Goal: Navigation & Orientation: Find specific page/section

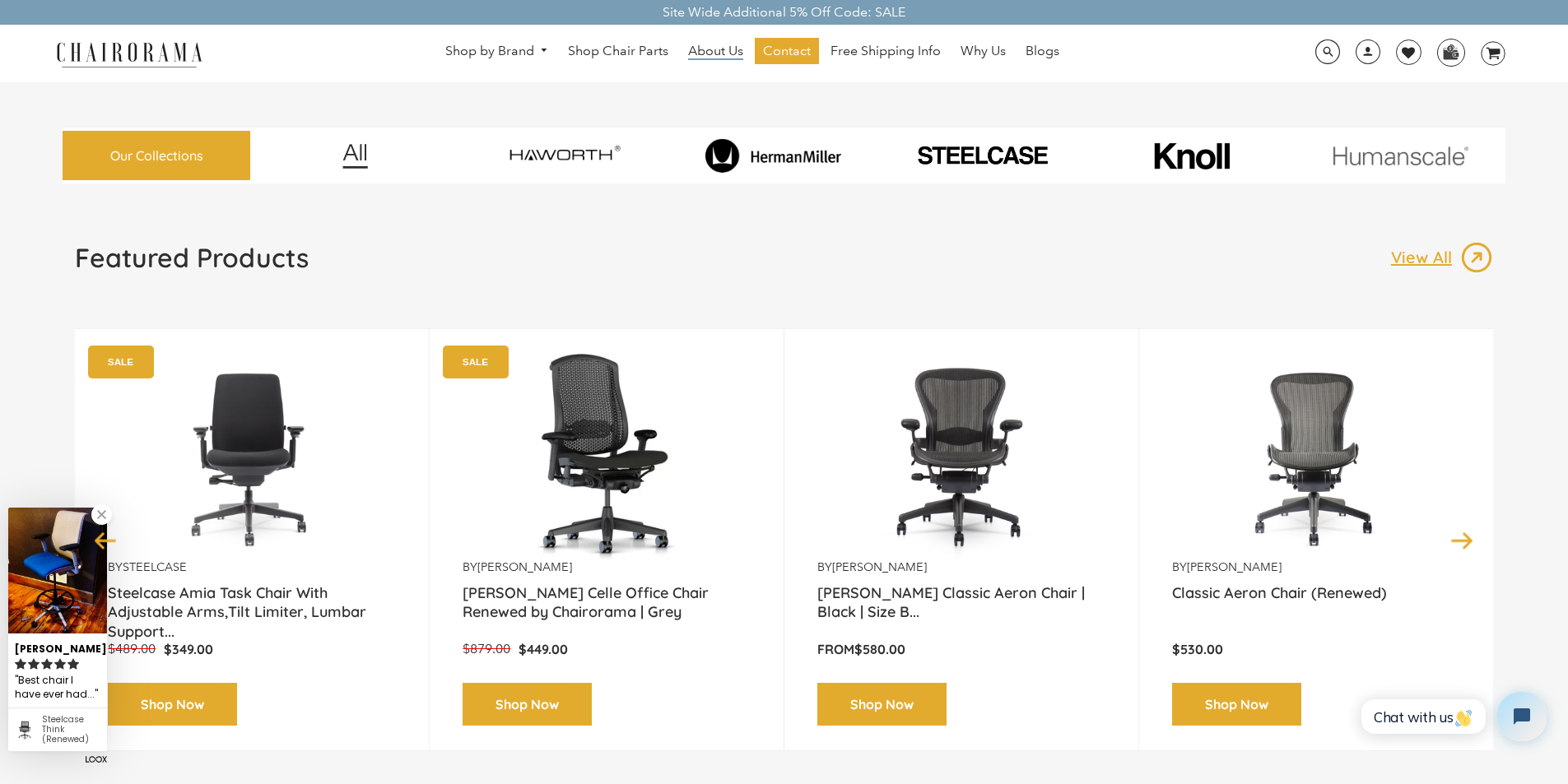
click at [693, 43] on span "About Us" at bounding box center [716, 50] width 55 height 17
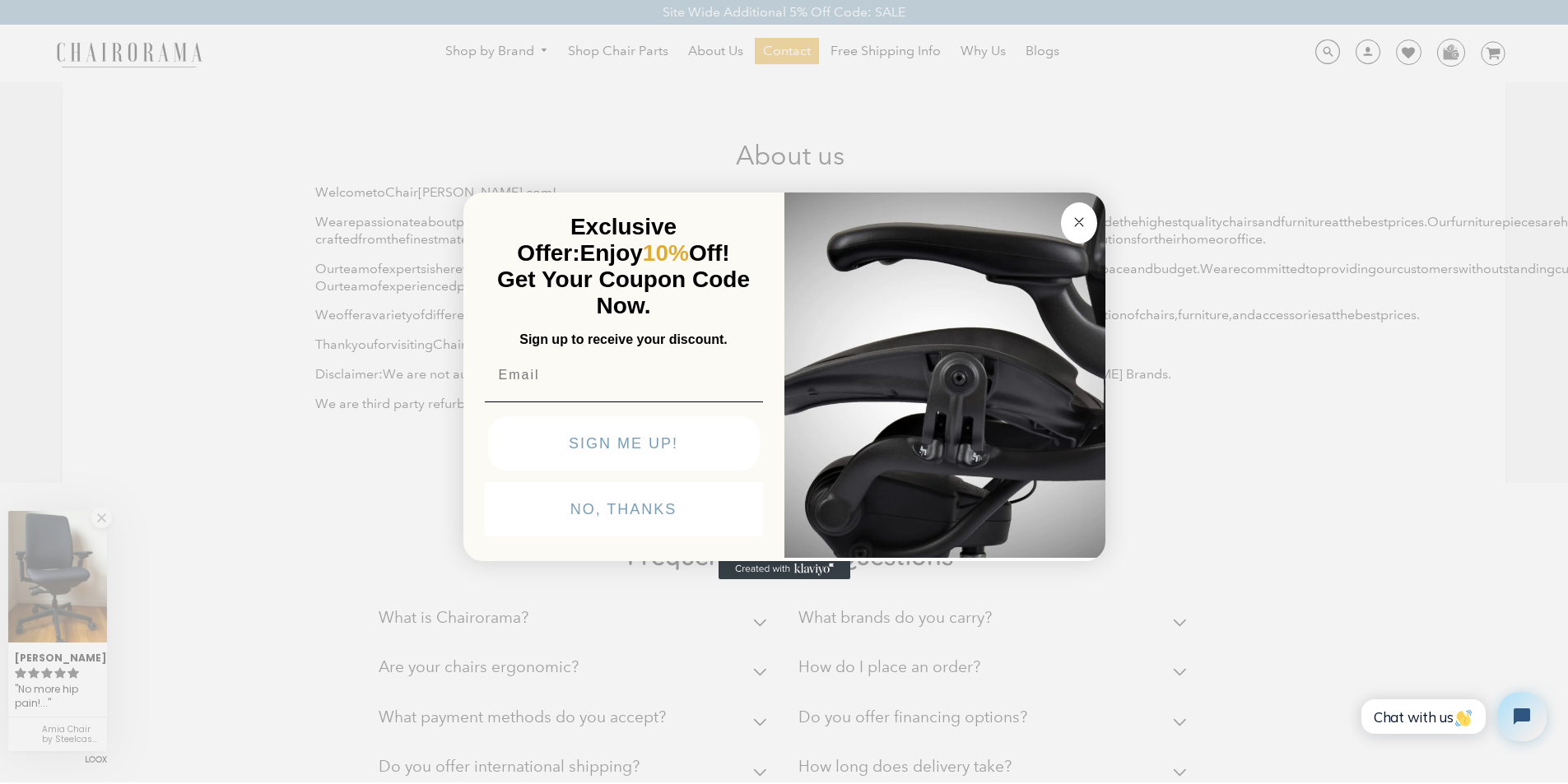
click at [1441, 42] on div "Close dialog Exclusive Offer: Enjoy 10% Off! Get Your Coupon Code Now. Sign up …" at bounding box center [784, 390] width 1568 height 784
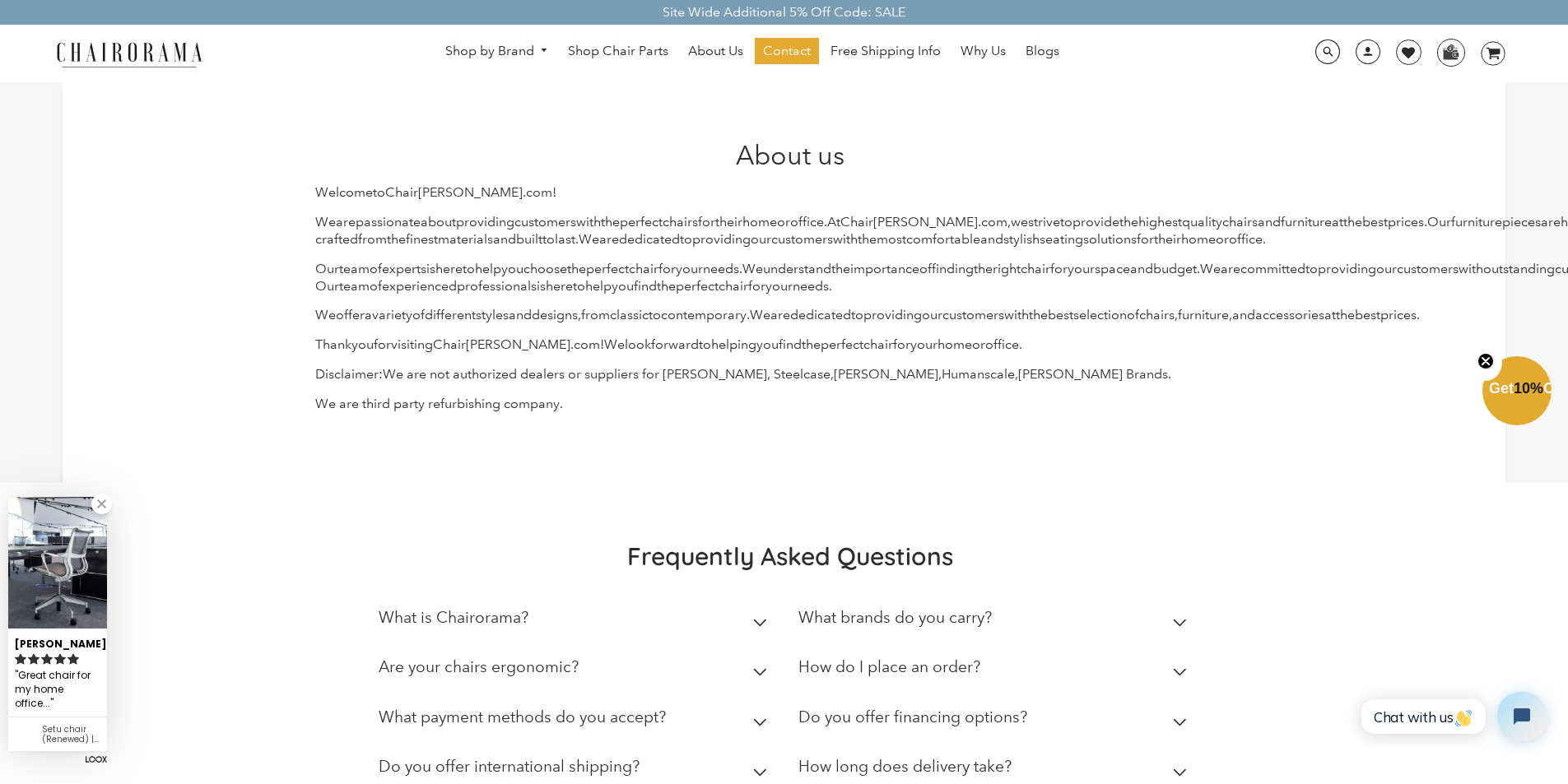
click at [1473, 43] on link "0 image/svg+xml Layer 1" at bounding box center [1487, 53] width 37 height 24
